Goal: Task Accomplishment & Management: Manage account settings

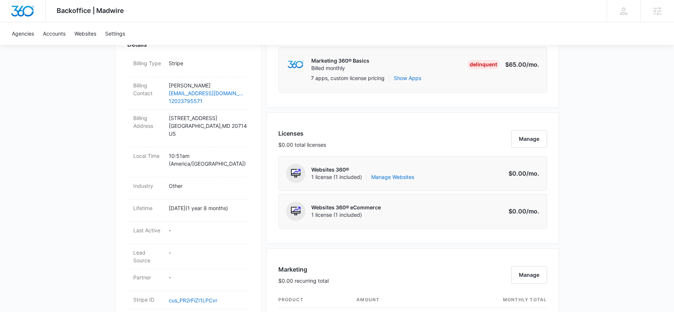
scroll to position [228, 0]
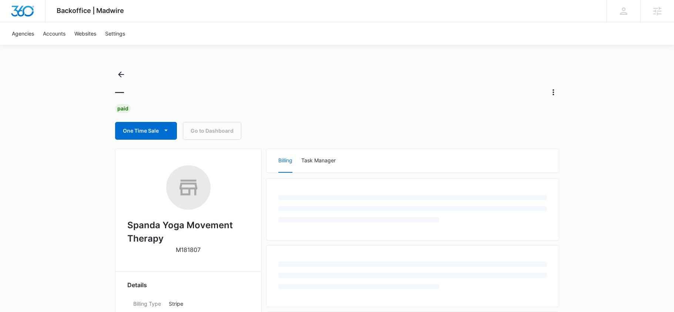
scroll to position [6, 0]
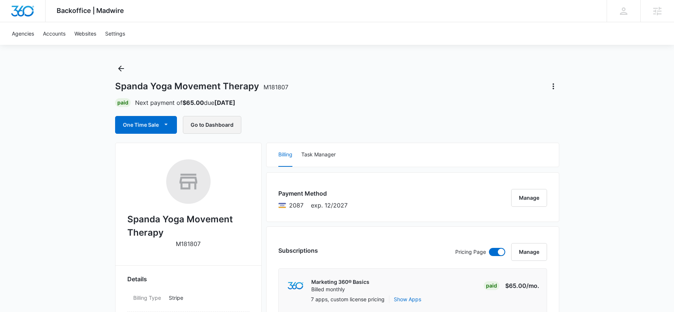
click at [226, 125] on button "Go to Dashboard" at bounding box center [212, 125] width 58 height 18
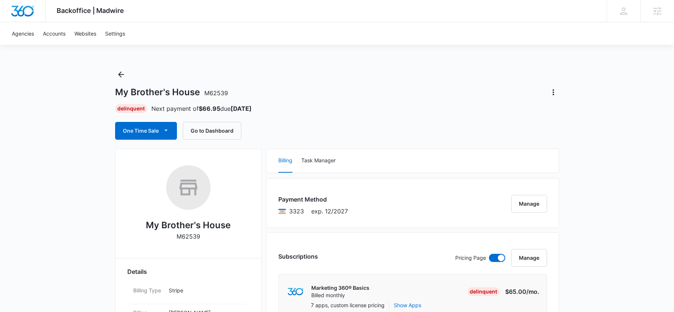
click at [296, 128] on div "One Time Sale Go to Dashboard" at bounding box center [337, 131] width 444 height 18
click at [286, 108] on div "Delinquent Next payment of $66.95 due [DATE]" at bounding box center [337, 108] width 444 height 9
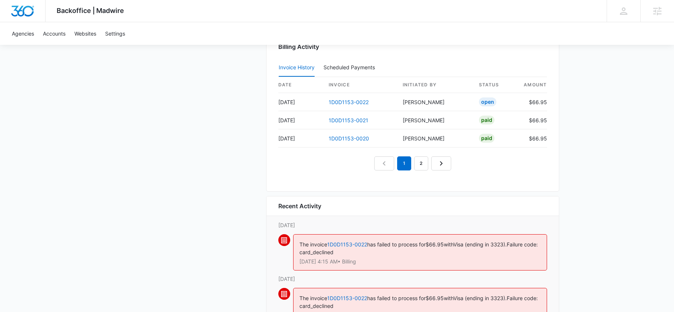
scroll to position [707, 0]
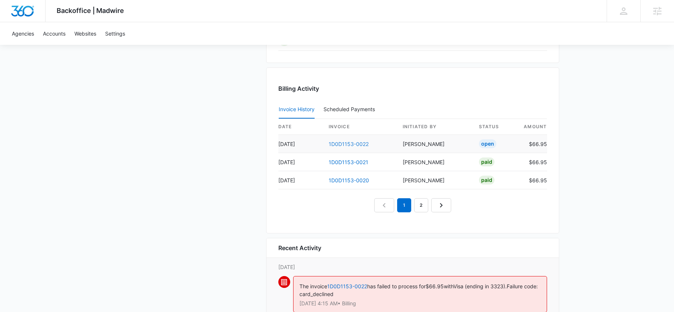
click at [351, 141] on link "1D0D1153-0022" at bounding box center [349, 144] width 40 height 6
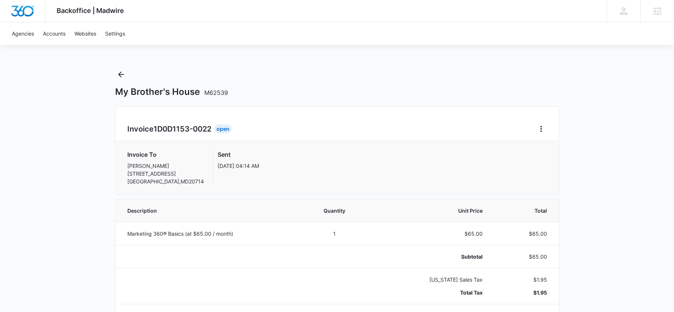
click at [265, 123] on div "Invoice 1D0D1153-0022 Open" at bounding box center [337, 129] width 420 height 12
click at [124, 77] on icon "Back" at bounding box center [121, 74] width 9 height 9
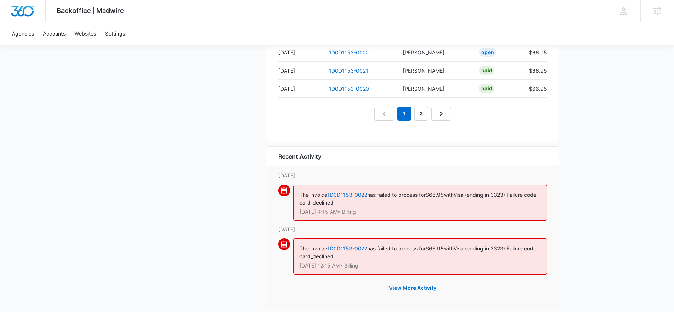
scroll to position [810, 0]
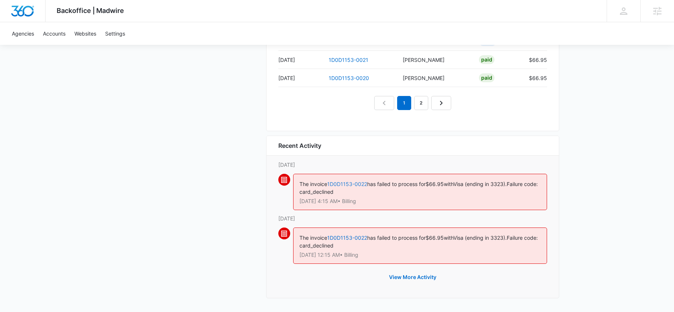
click at [351, 183] on link "1D0D1153-0022" at bounding box center [347, 184] width 40 height 6
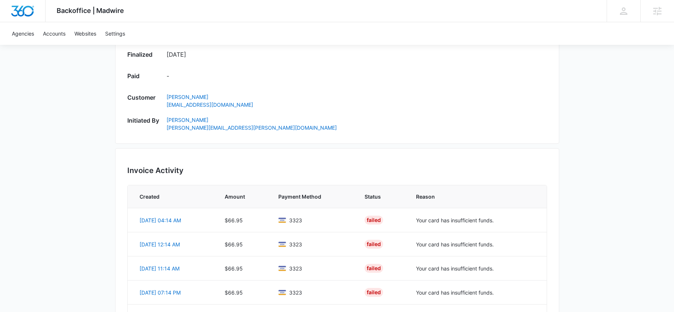
scroll to position [348, 0]
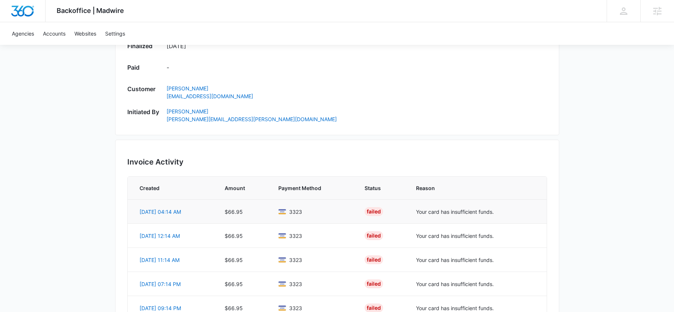
click at [250, 215] on td "$66.95" at bounding box center [243, 211] width 54 height 24
click at [249, 211] on td "$66.95" at bounding box center [243, 211] width 54 height 24
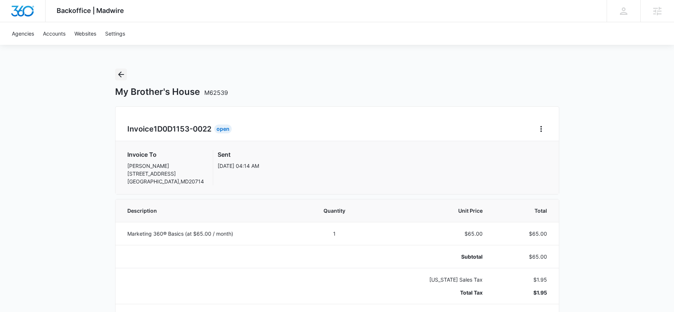
click at [124, 73] on icon "Back" at bounding box center [121, 74] width 9 height 9
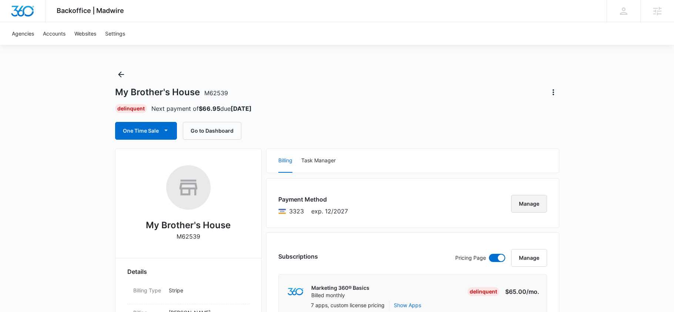
click at [534, 207] on button "Manage" at bounding box center [529, 204] width 36 height 18
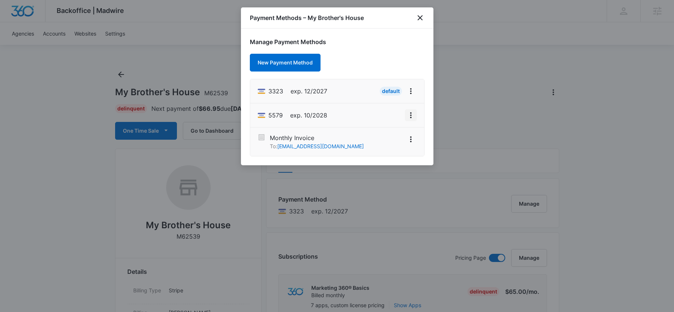
click at [413, 117] on icon "View More" at bounding box center [410, 115] width 9 height 9
click at [402, 82] on button "Set As Default" at bounding box center [385, 83] width 61 height 11
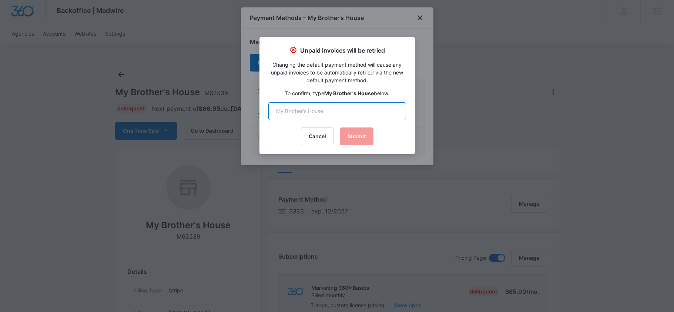
click at [339, 111] on input "text" at bounding box center [337, 111] width 138 height 18
type input "My Brother's House"
click at [352, 135] on button "Submit" at bounding box center [357, 136] width 34 height 18
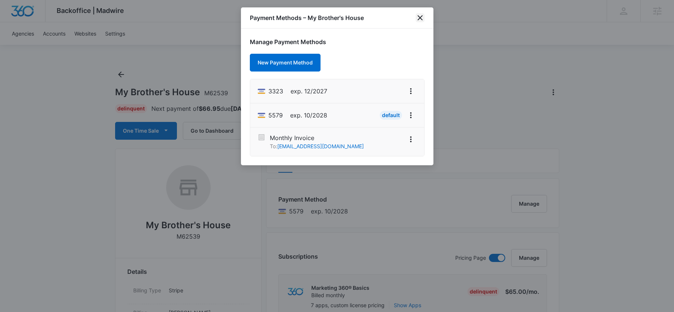
click at [420, 20] on icon "close" at bounding box center [420, 17] width 9 height 9
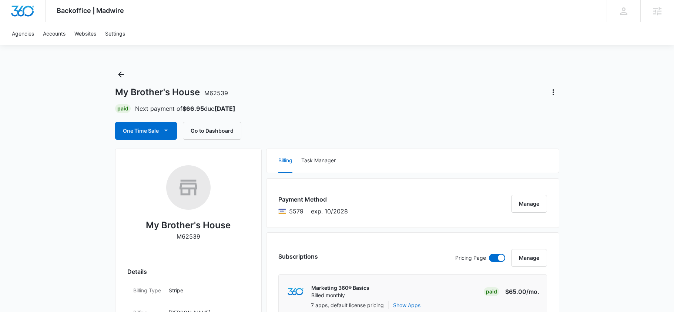
click at [290, 124] on div "One Time Sale Go to Dashboard" at bounding box center [337, 131] width 444 height 18
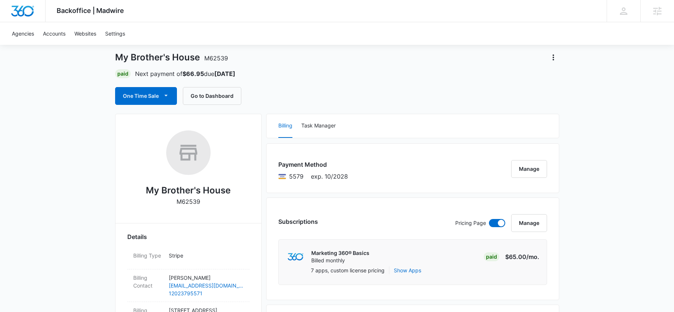
scroll to position [28, 0]
